Goal: Find specific page/section: Find specific page/section

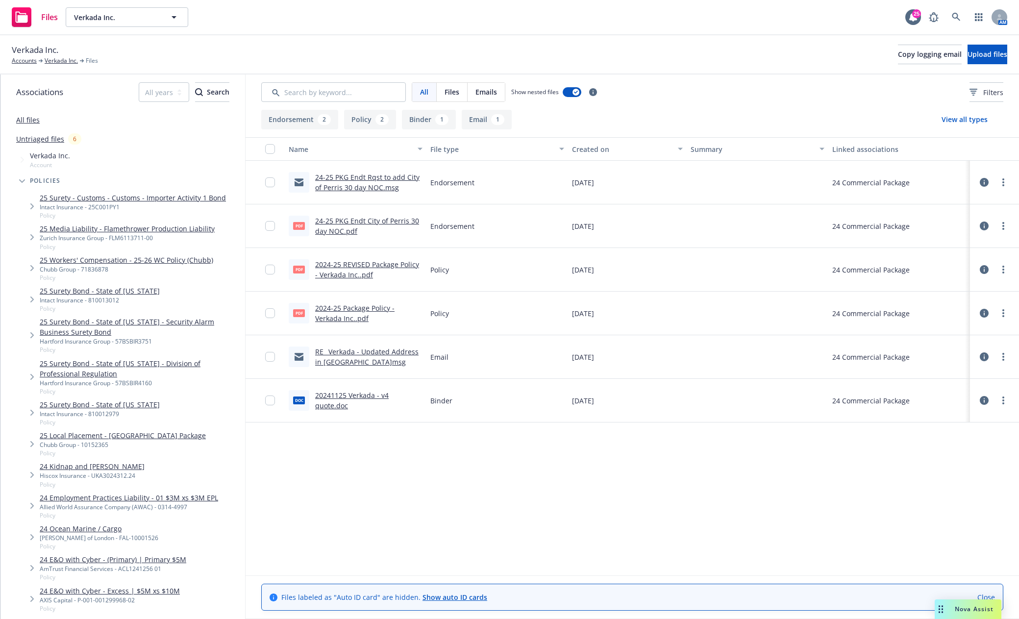
click at [26, 121] on link "All files" at bounding box center [28, 119] width 24 height 9
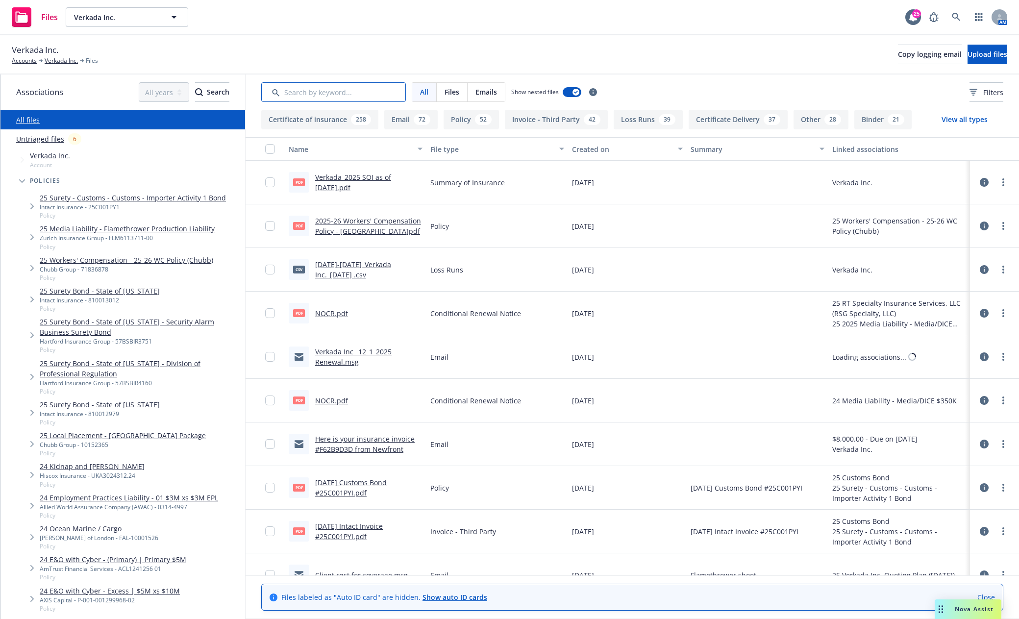
click at [283, 93] on input "Search by keyword..." at bounding box center [333, 92] width 145 height 20
type input "soi"
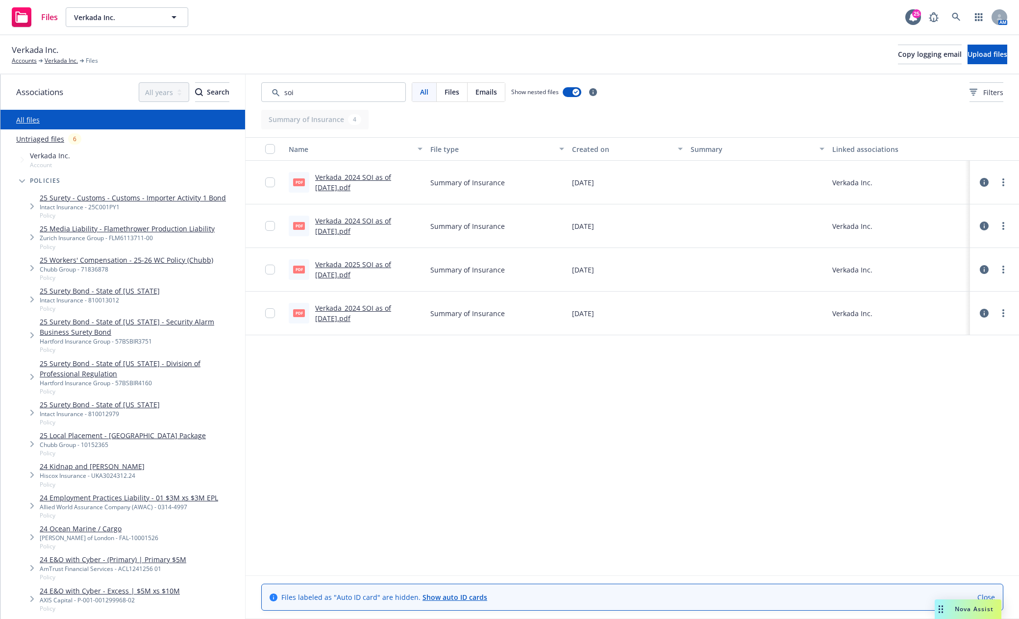
click at [346, 275] on link "Verkada_2025 SOI as of [DATE].pdf" at bounding box center [353, 270] width 76 height 20
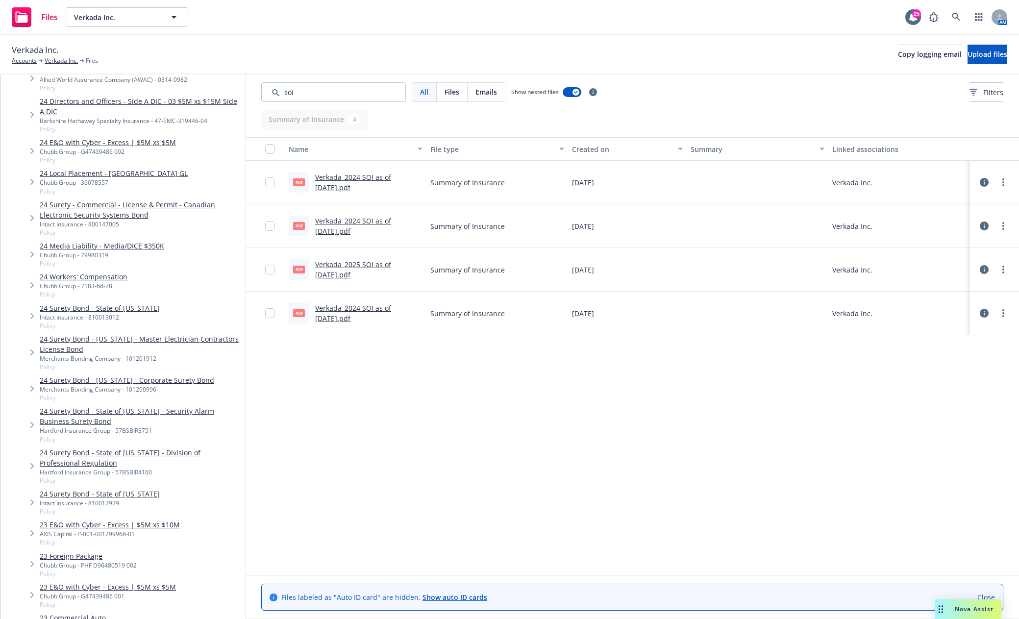
scroll to position [931, 0]
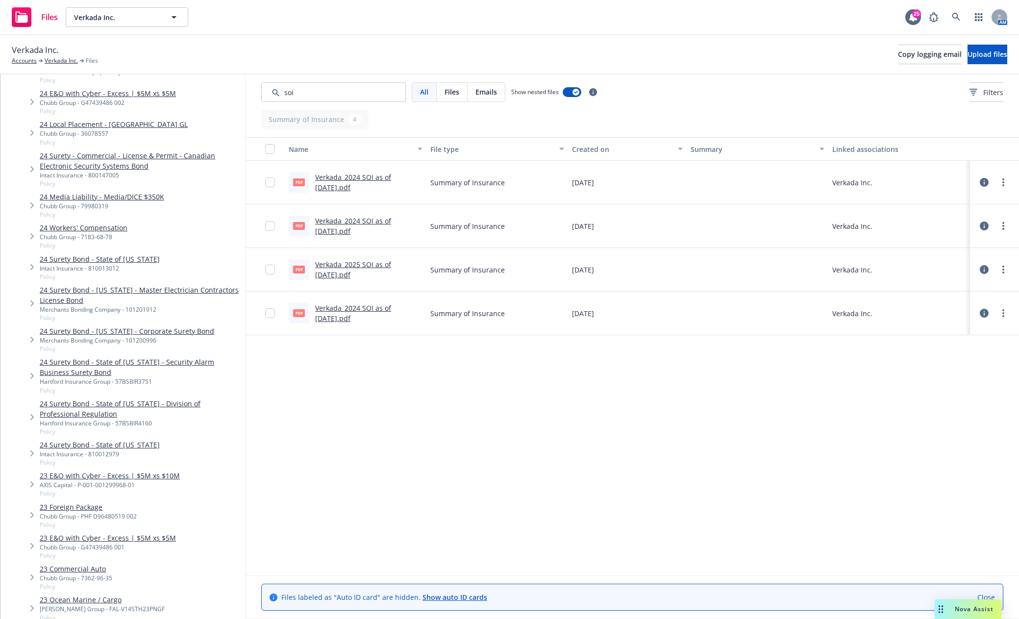
drag, startPoint x: 647, startPoint y: 186, endPoint x: 629, endPoint y: 203, distance: 24.3
click at [647, 186] on div "[DATE]" at bounding box center [627, 183] width 118 height 44
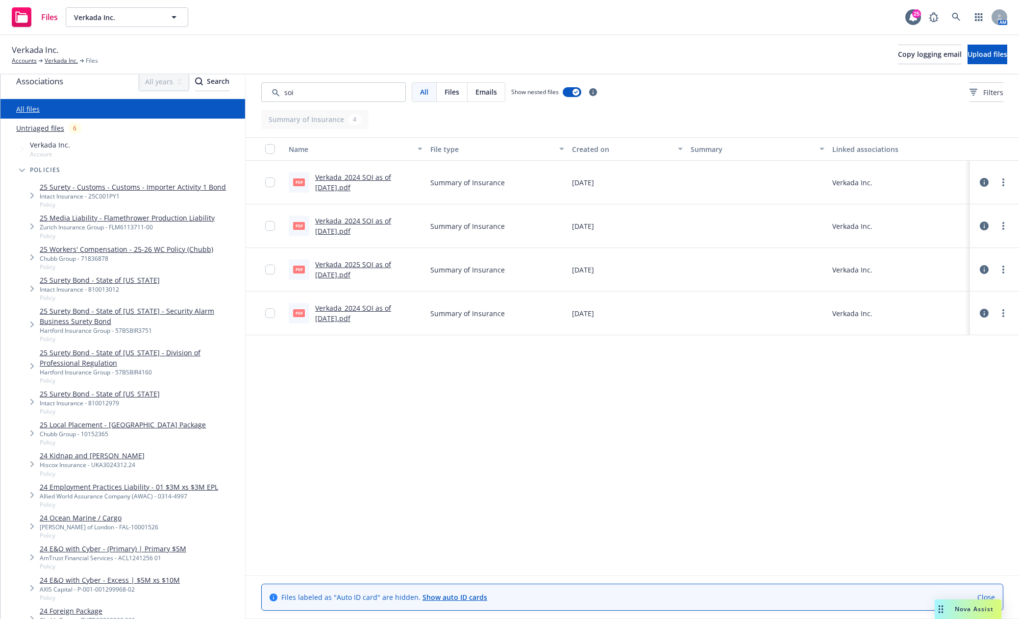
scroll to position [0, 0]
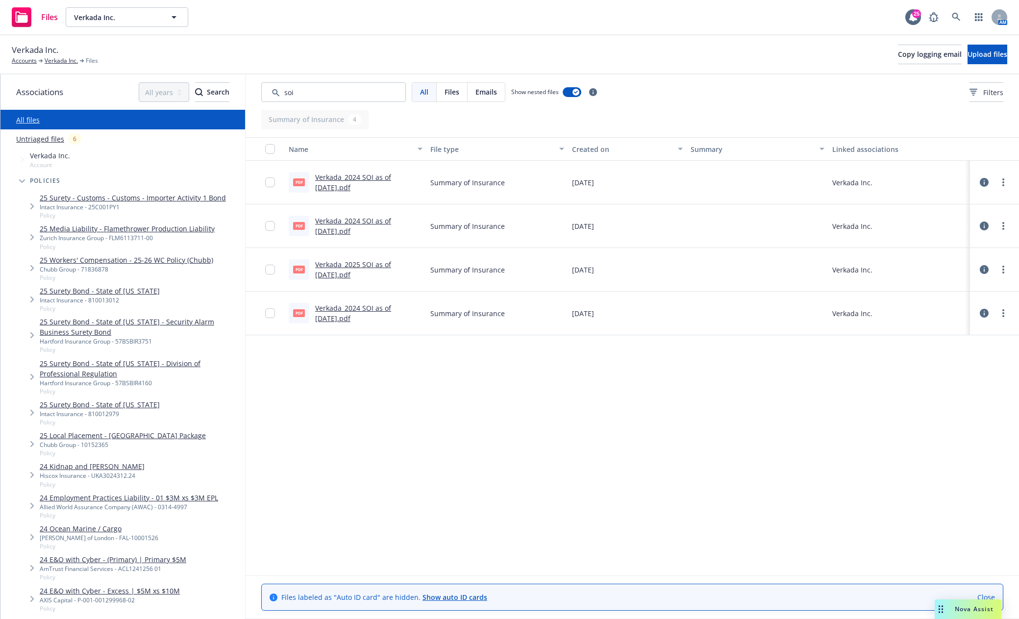
click at [457, 453] on div "Name File type Created on Summary Linked associations pdf Verkada_2024 SOI as o…" at bounding box center [633, 356] width 774 height 438
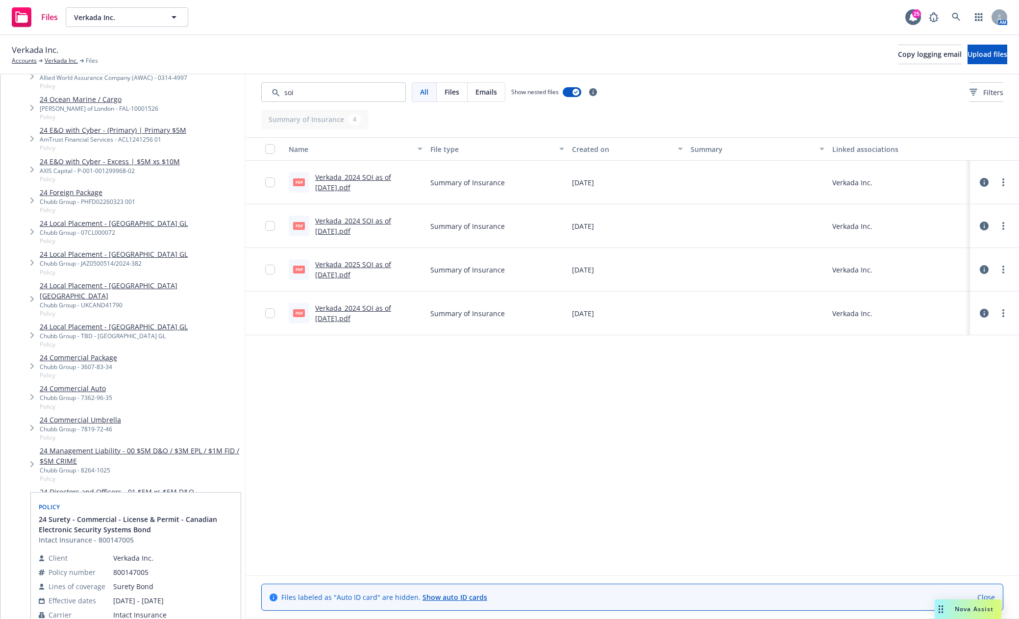
scroll to position [490, 0]
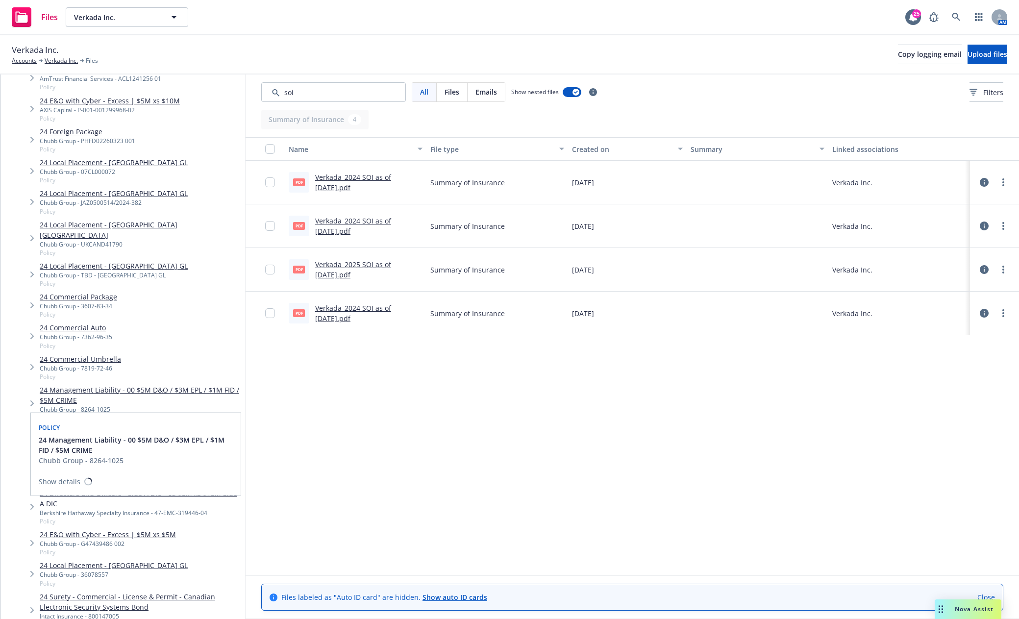
click at [379, 447] on div "Name File type Created on Summary Linked associations pdf Verkada_2024 SOI as o…" at bounding box center [633, 356] width 774 height 438
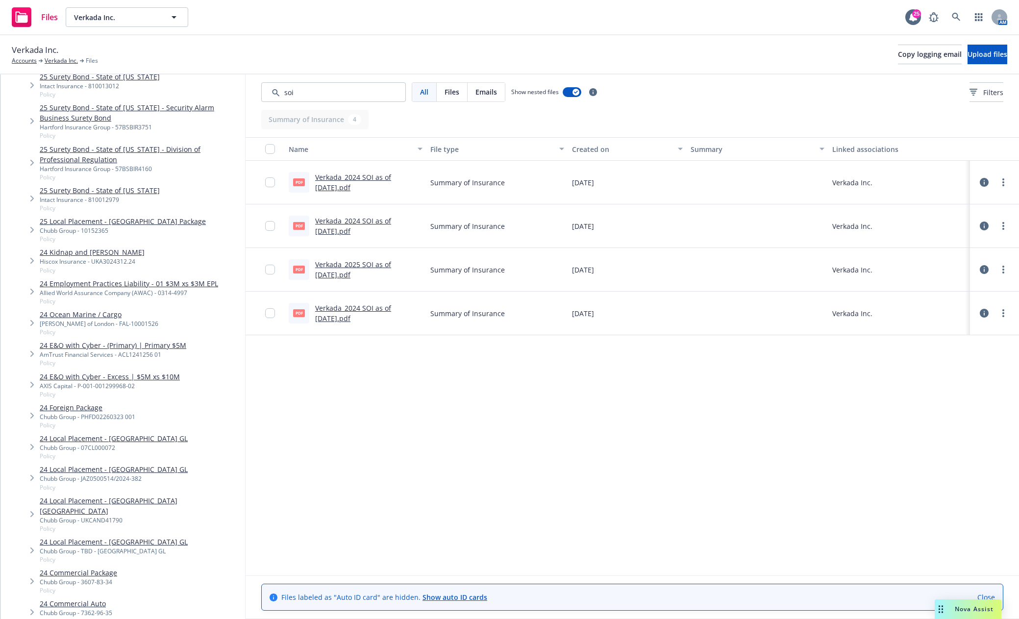
scroll to position [245, 0]
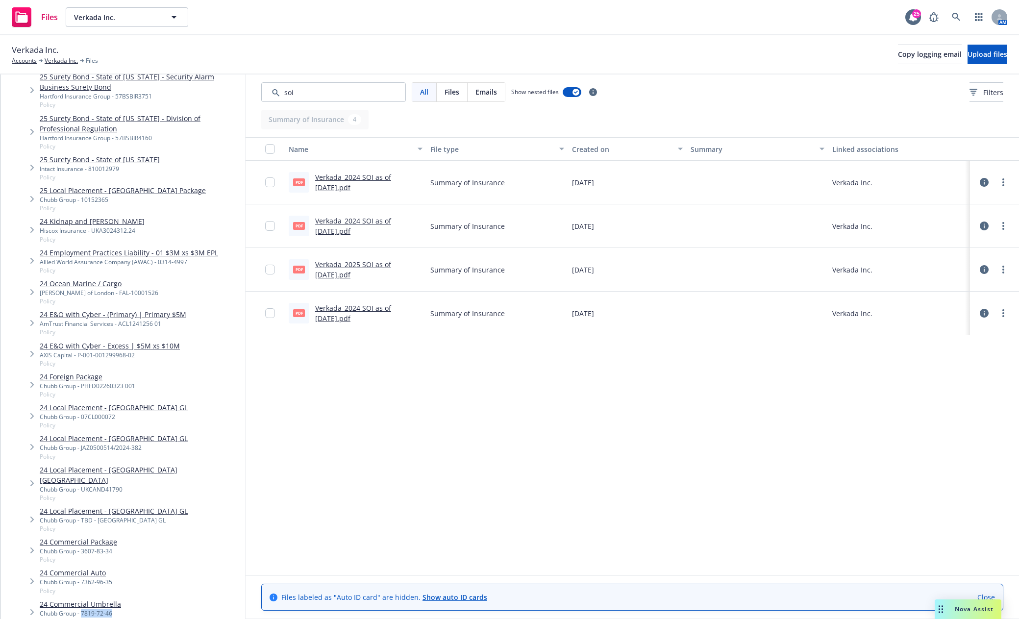
drag, startPoint x: 113, startPoint y: 604, endPoint x: 82, endPoint y: 605, distance: 30.9
click at [82, 609] on div "Chubb Group - 7819-72-46" at bounding box center [80, 613] width 81 height 8
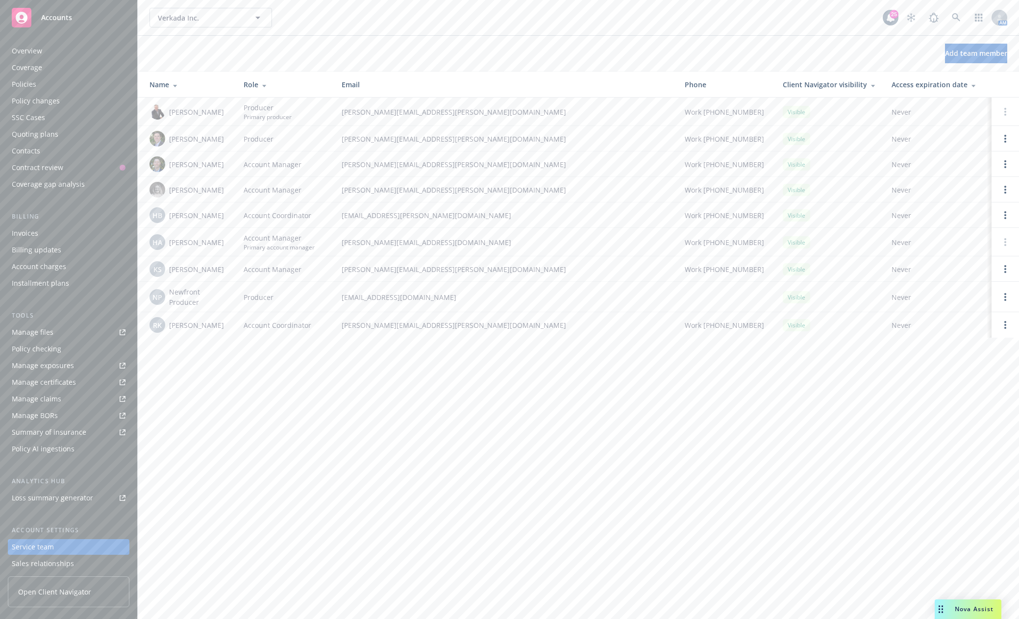
click at [34, 85] on div "Policies" at bounding box center [24, 84] width 25 height 16
